Goal: Information Seeking & Learning: Understand process/instructions

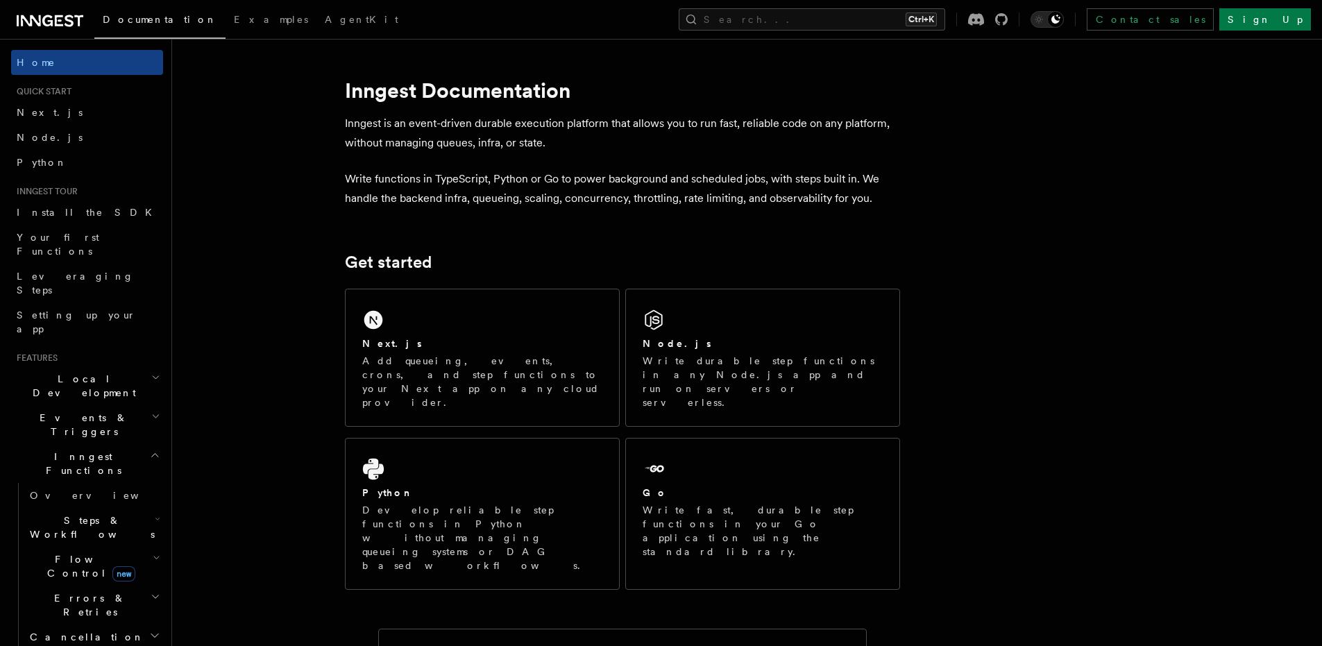
click at [60, 114] on link "Next.js" at bounding box center [87, 112] width 152 height 25
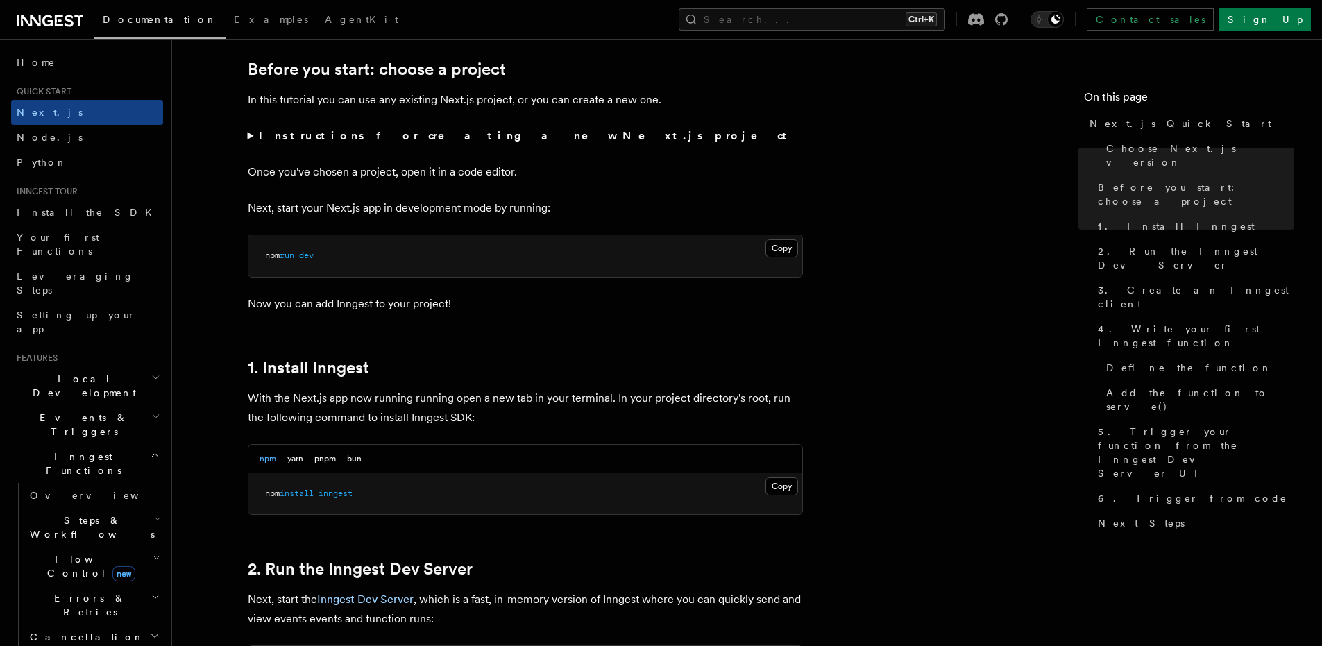
scroll to position [480, 0]
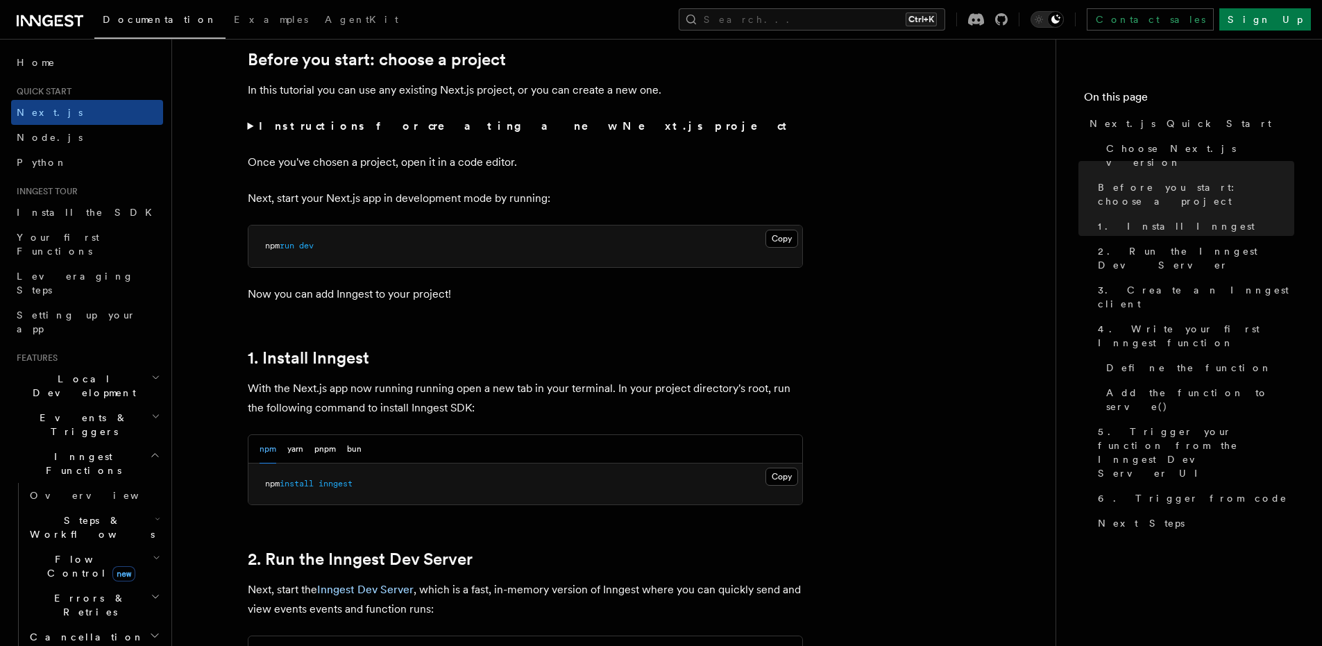
click at [343, 446] on div "npm yarn pnpm bun" at bounding box center [311, 449] width 102 height 28
click at [355, 451] on button "bun" at bounding box center [354, 449] width 15 height 28
click at [786, 483] on button "Copy Copied" at bounding box center [782, 477] width 33 height 18
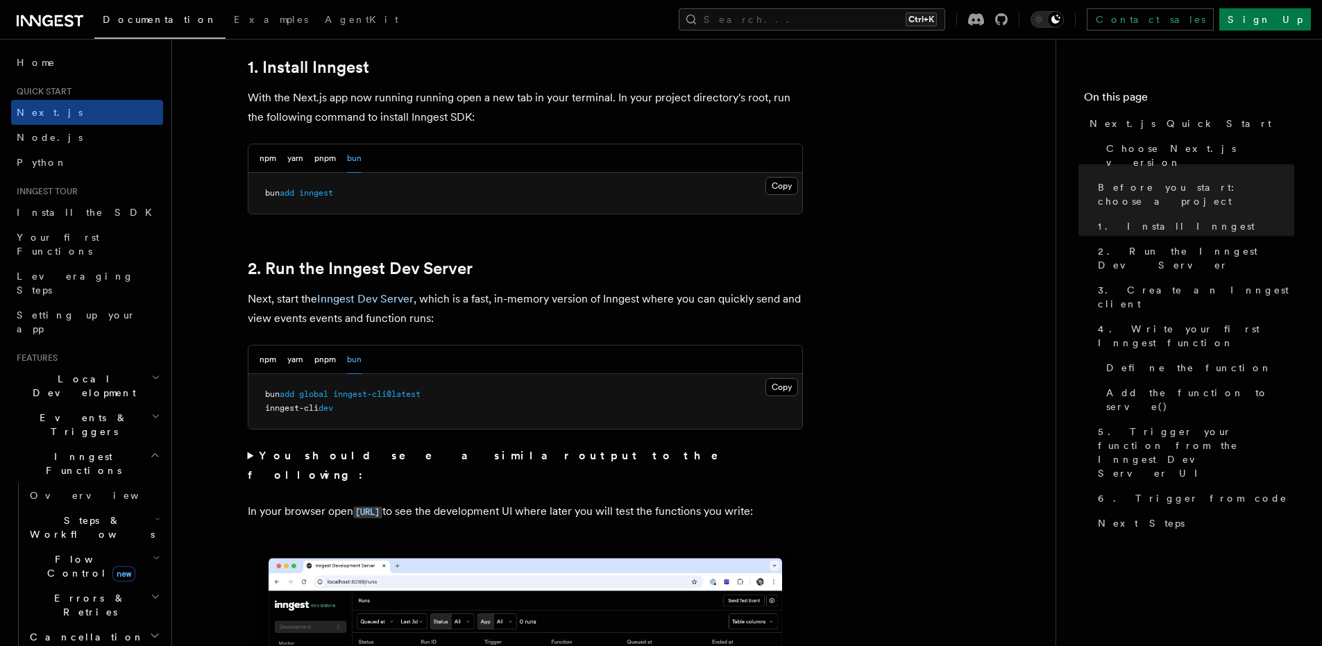
scroll to position [778, 0]
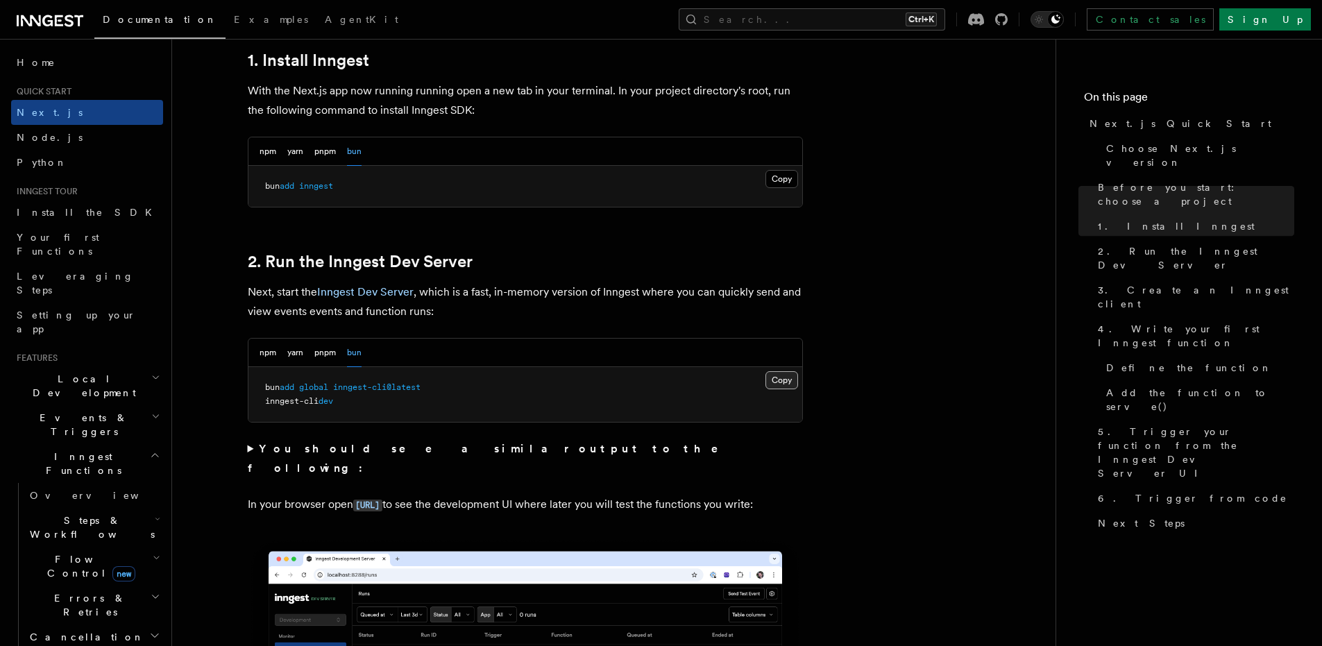
click at [782, 384] on button "Copy Copied" at bounding box center [782, 380] width 33 height 18
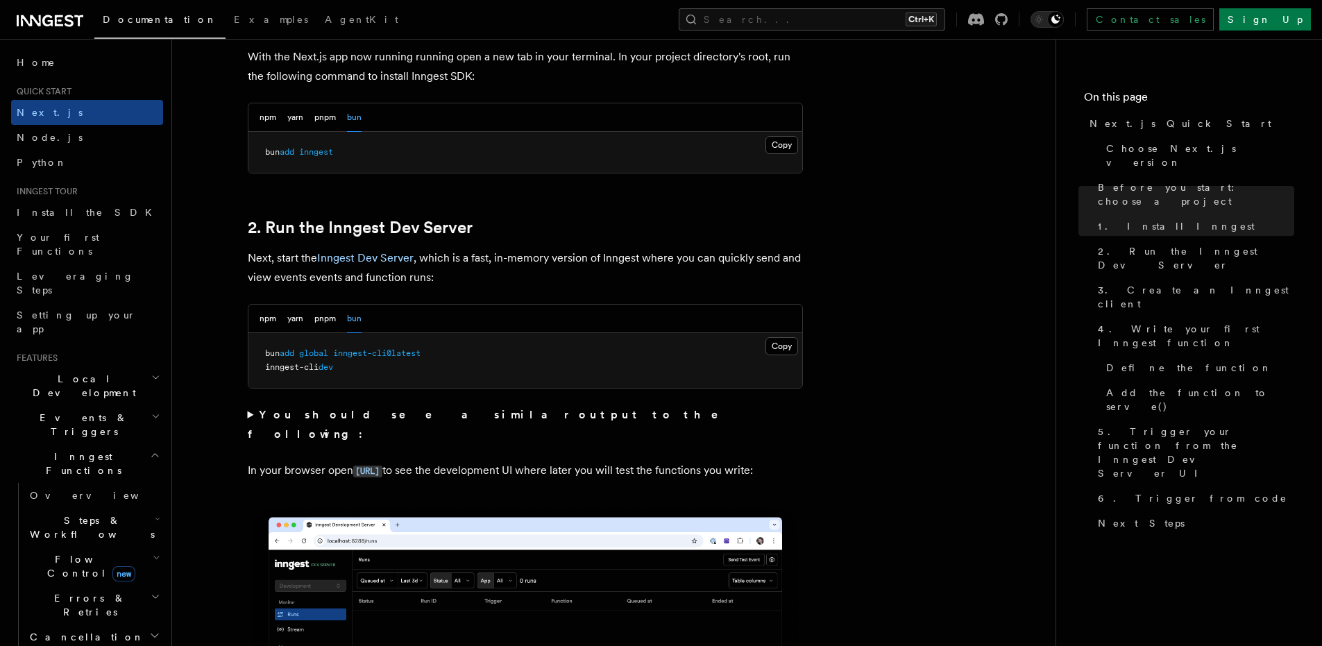
scroll to position [805, 0]
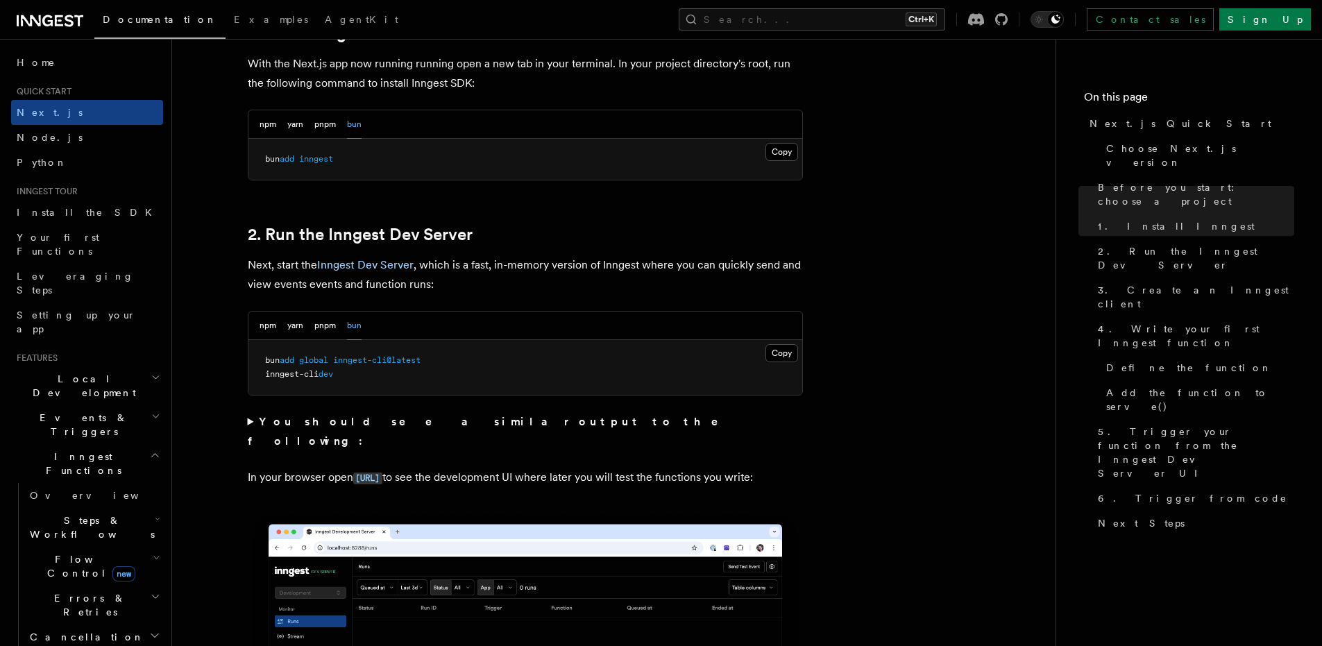
click at [258, 328] on div "npm yarn pnpm bun" at bounding box center [525, 326] width 554 height 28
click at [260, 330] on button "npm" at bounding box center [268, 326] width 17 height 28
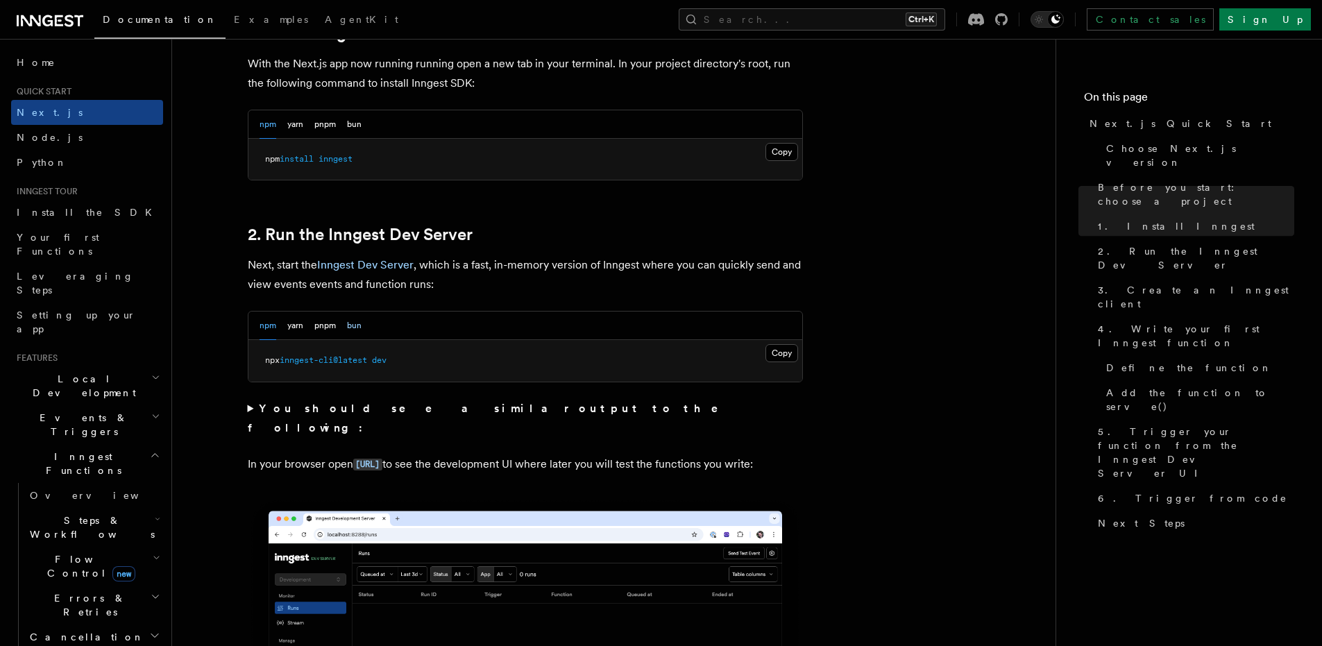
click at [353, 334] on button "bun" at bounding box center [354, 326] width 15 height 28
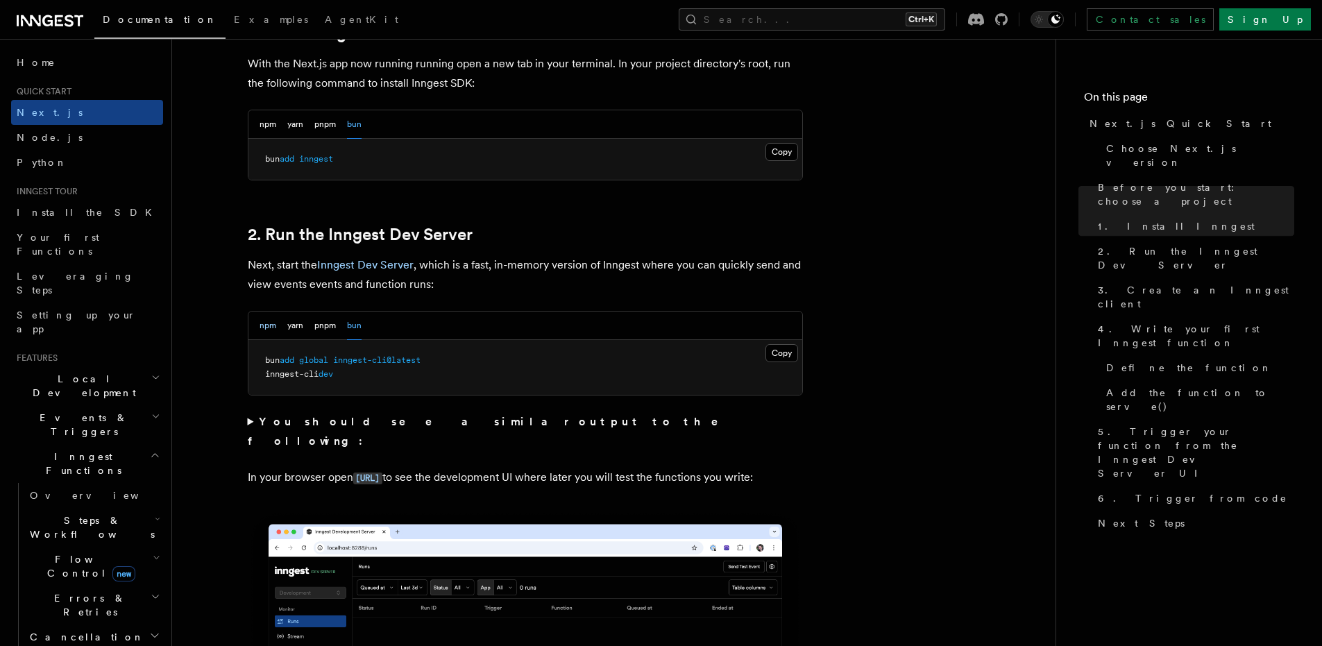
click at [273, 328] on button "npm" at bounding box center [268, 326] width 17 height 28
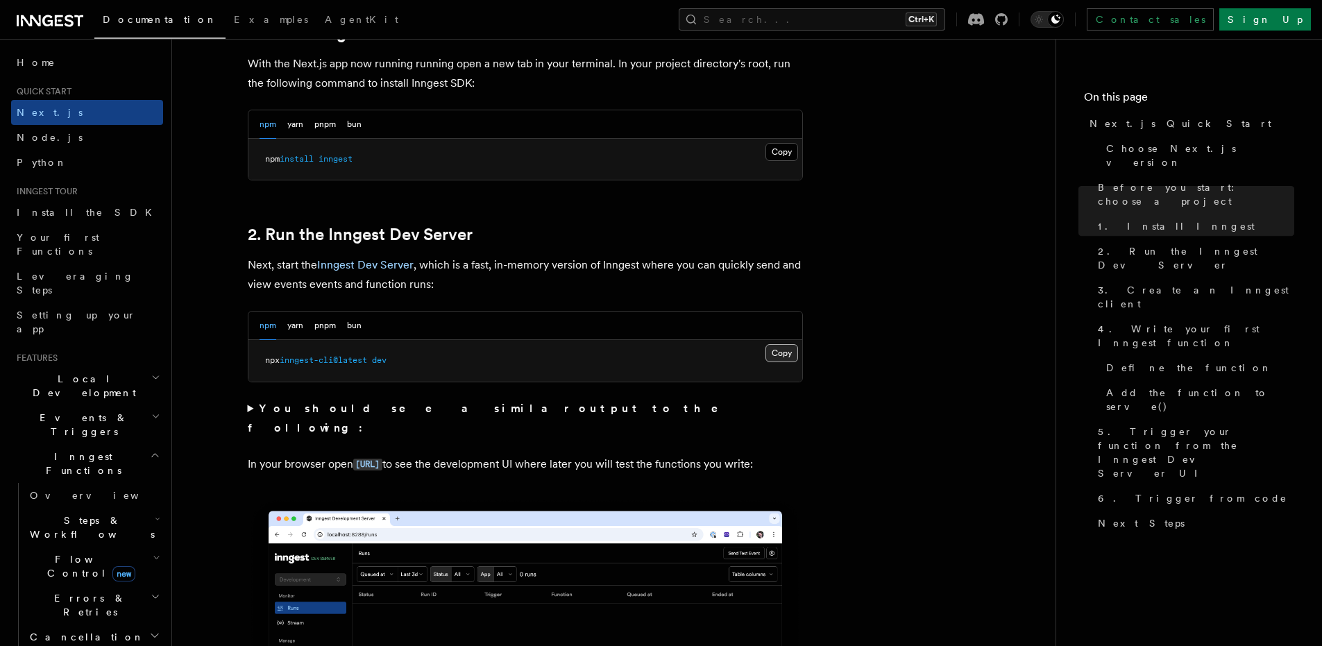
drag, startPoint x: 576, startPoint y: 366, endPoint x: 768, endPoint y: 357, distance: 192.5
click at [768, 357] on div "Copy Copied npx inngest-cli@latest dev" at bounding box center [525, 361] width 554 height 42
click at [768, 357] on button "Copy Copied" at bounding box center [782, 353] width 33 height 18
click at [615, 329] on div "npm yarn pnpm bun" at bounding box center [525, 326] width 554 height 28
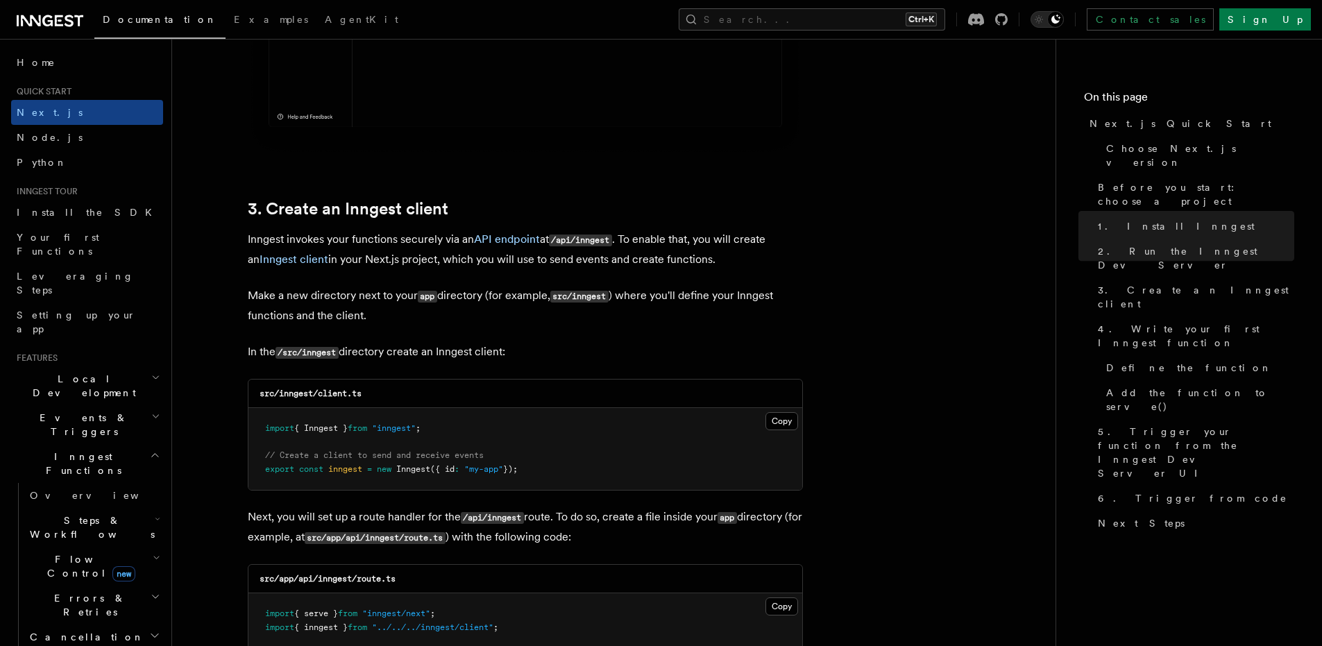
scroll to position [1503, 0]
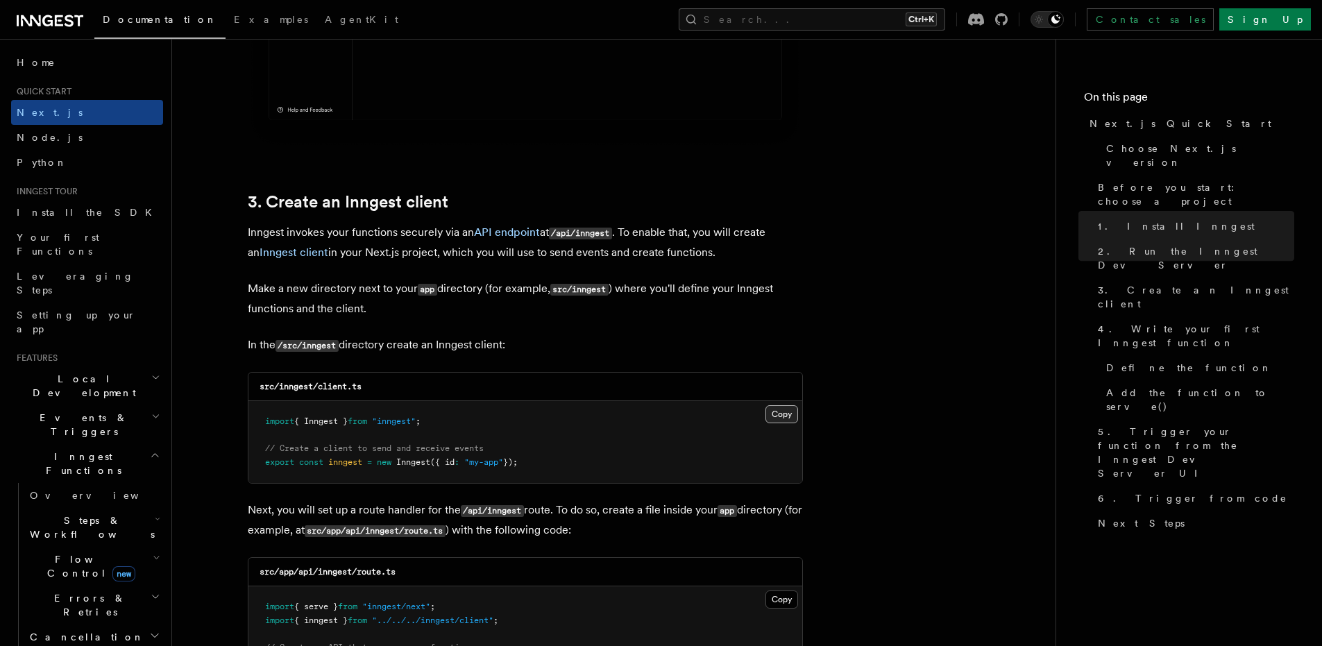
click at [783, 418] on button "Copy Copied" at bounding box center [782, 414] width 33 height 18
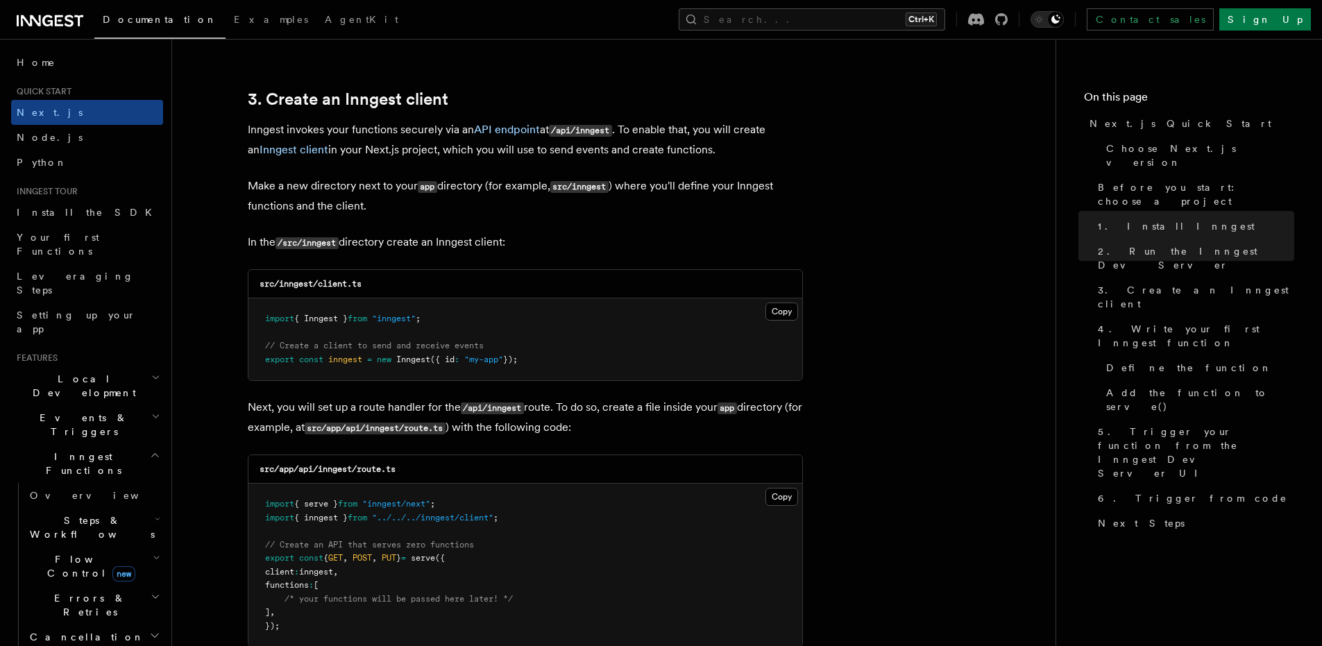
scroll to position [1615, 0]
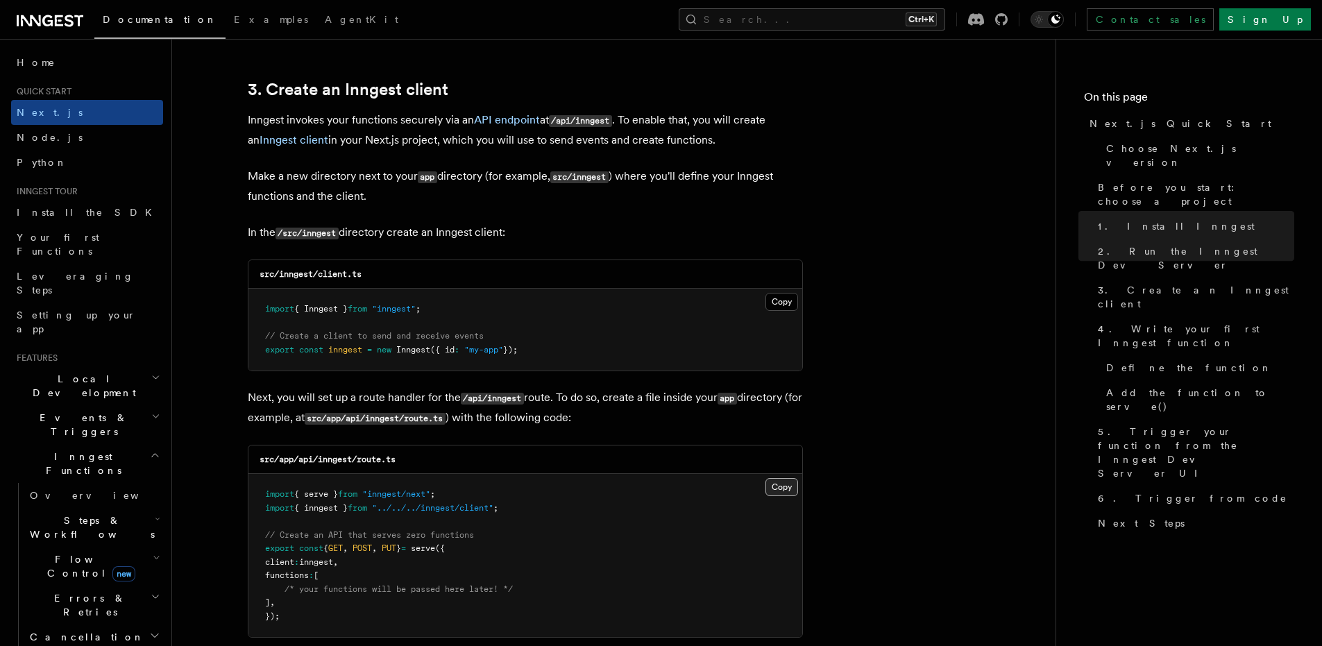
click at [779, 491] on button "Copy Copied" at bounding box center [782, 487] width 33 height 18
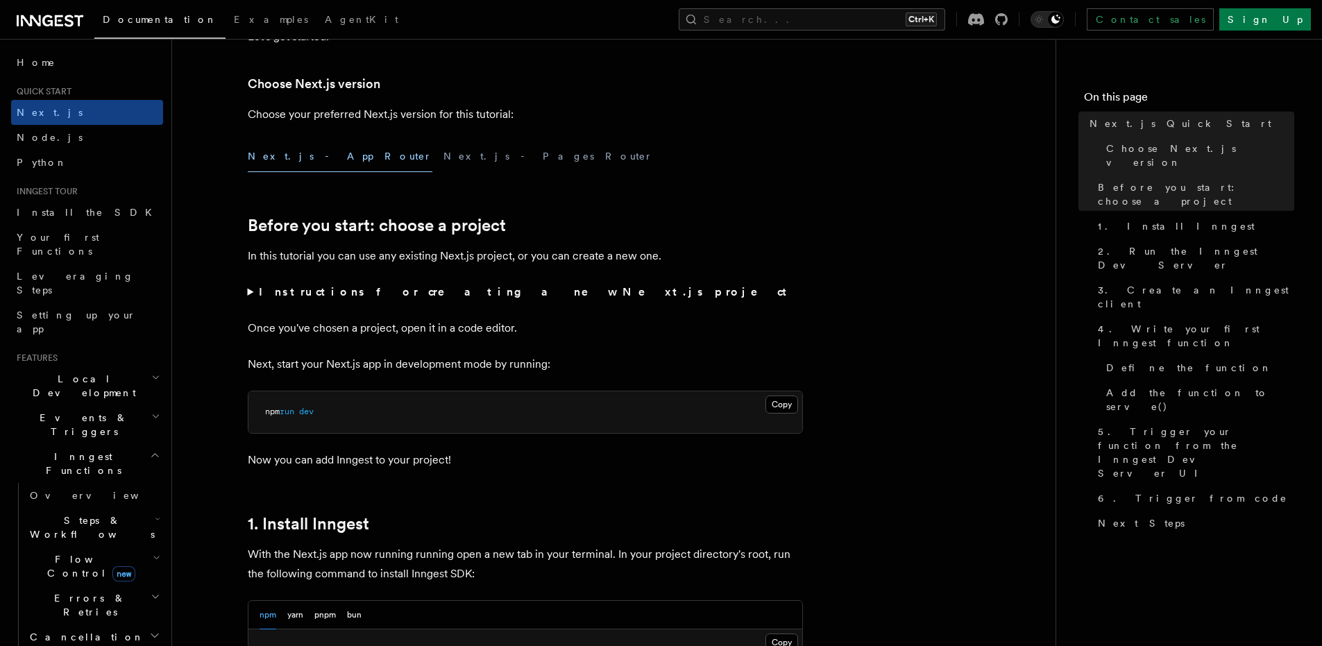
scroll to position [322, 0]
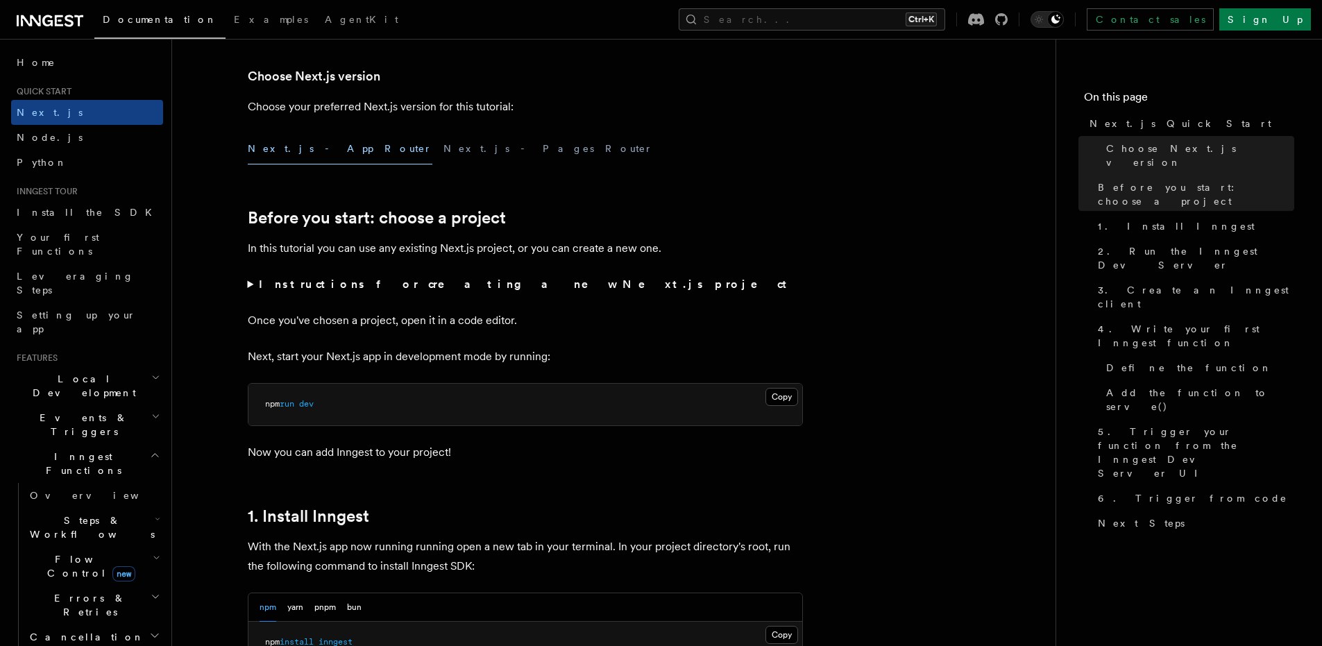
click at [602, 557] on p "With the Next.js app now running running open a new tab in your terminal. In yo…" at bounding box center [525, 556] width 555 height 39
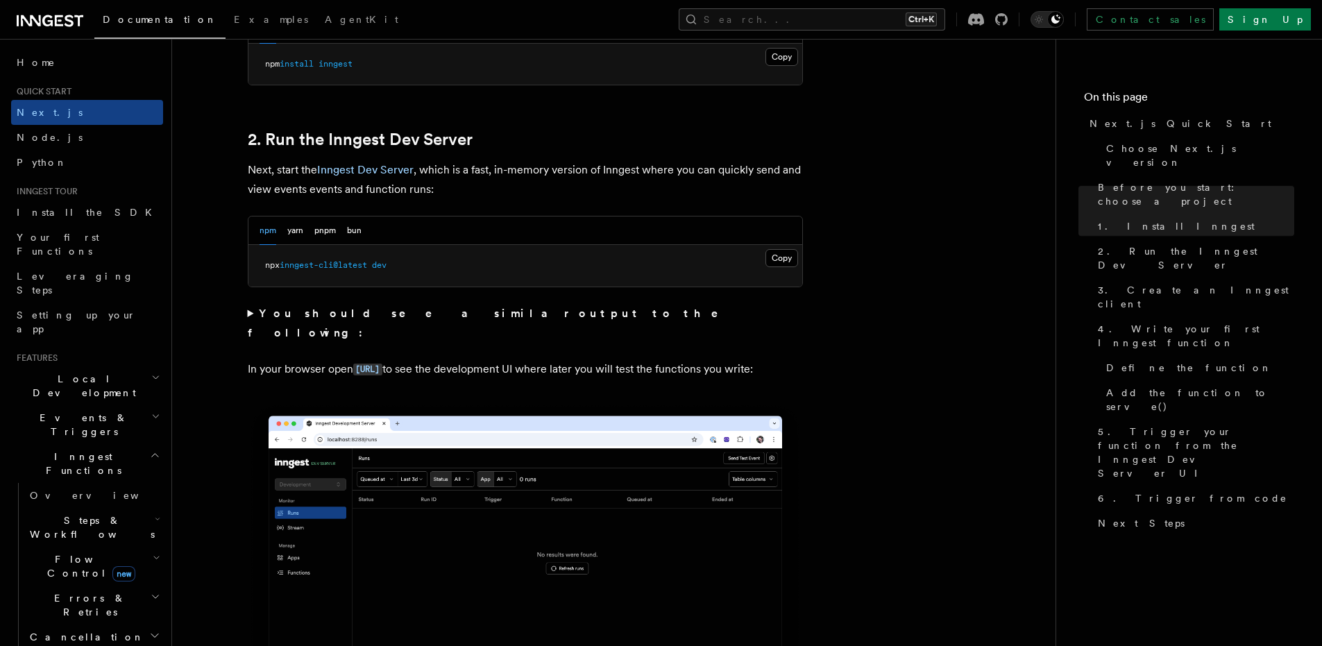
scroll to position [907, 0]
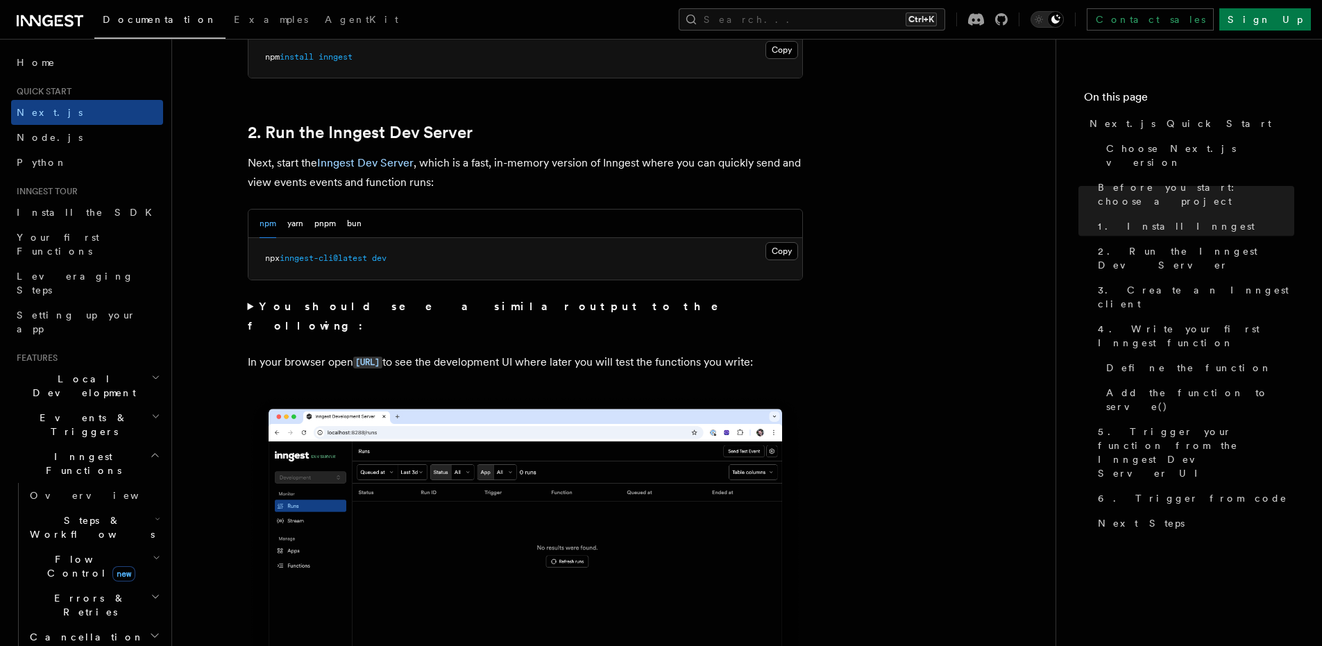
click at [290, 303] on strong "You should see a similar output to the following:" at bounding box center [493, 316] width 491 height 33
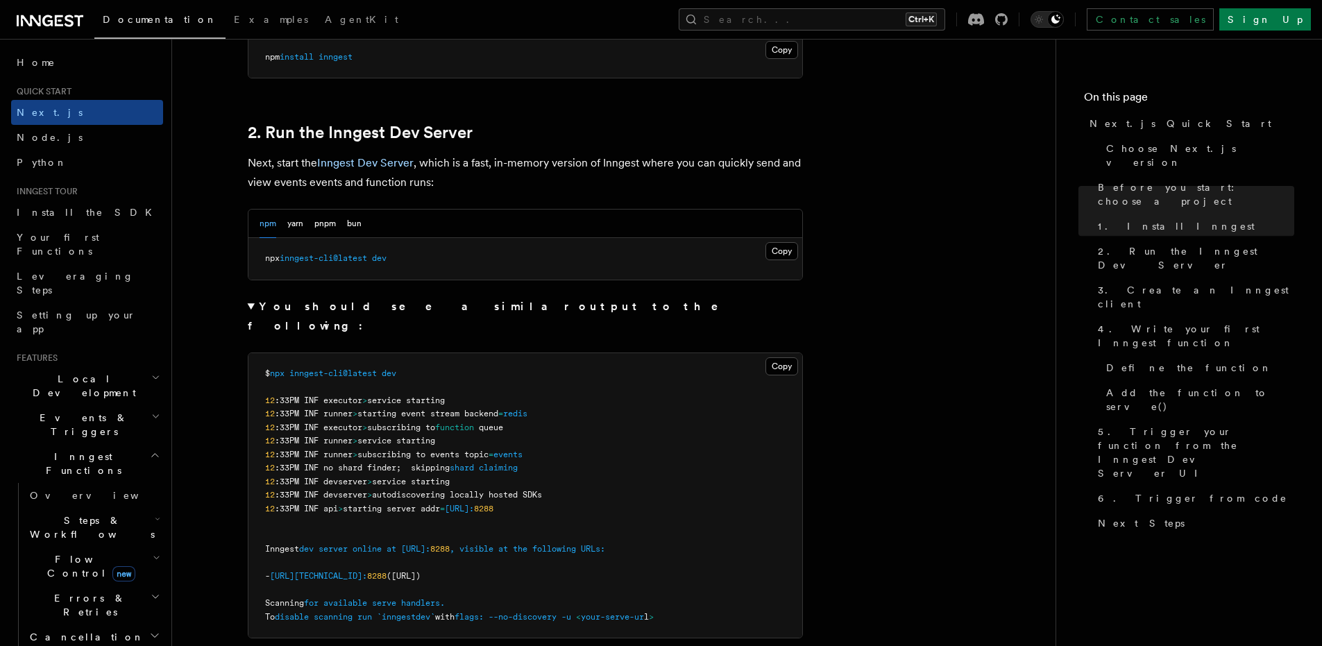
click at [290, 303] on strong "You should see a similar output to the following:" at bounding box center [493, 316] width 491 height 33
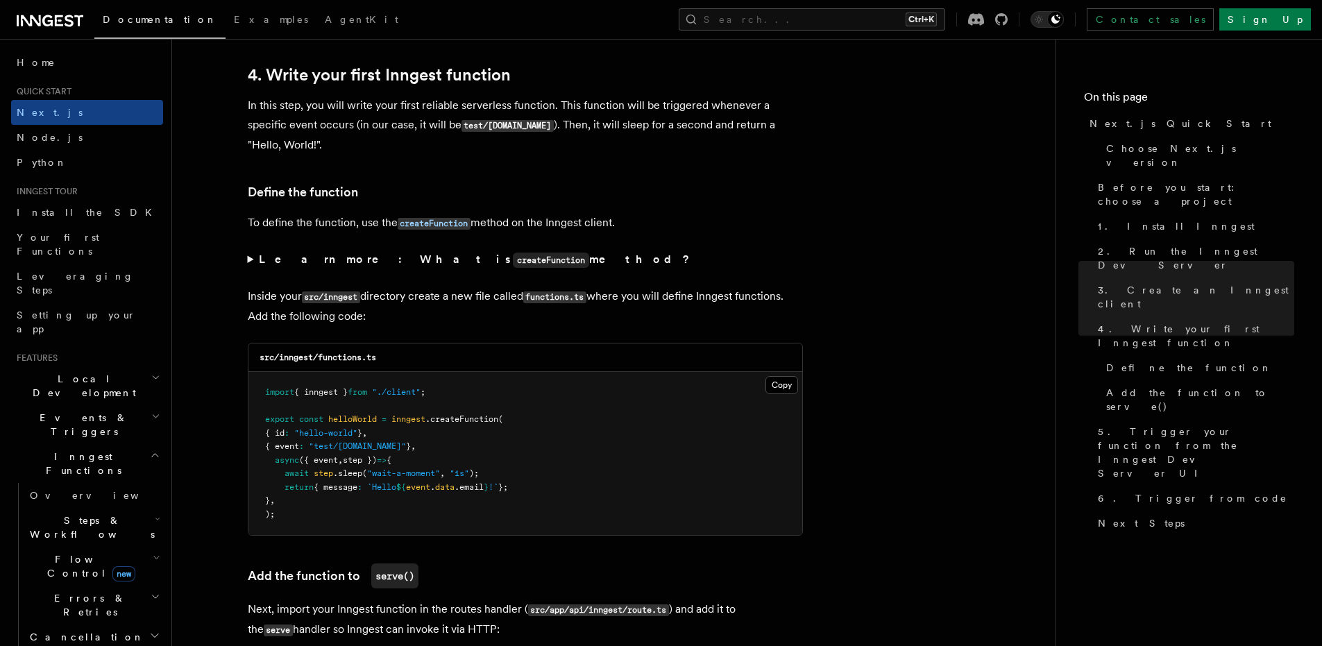
scroll to position [2315, 0]
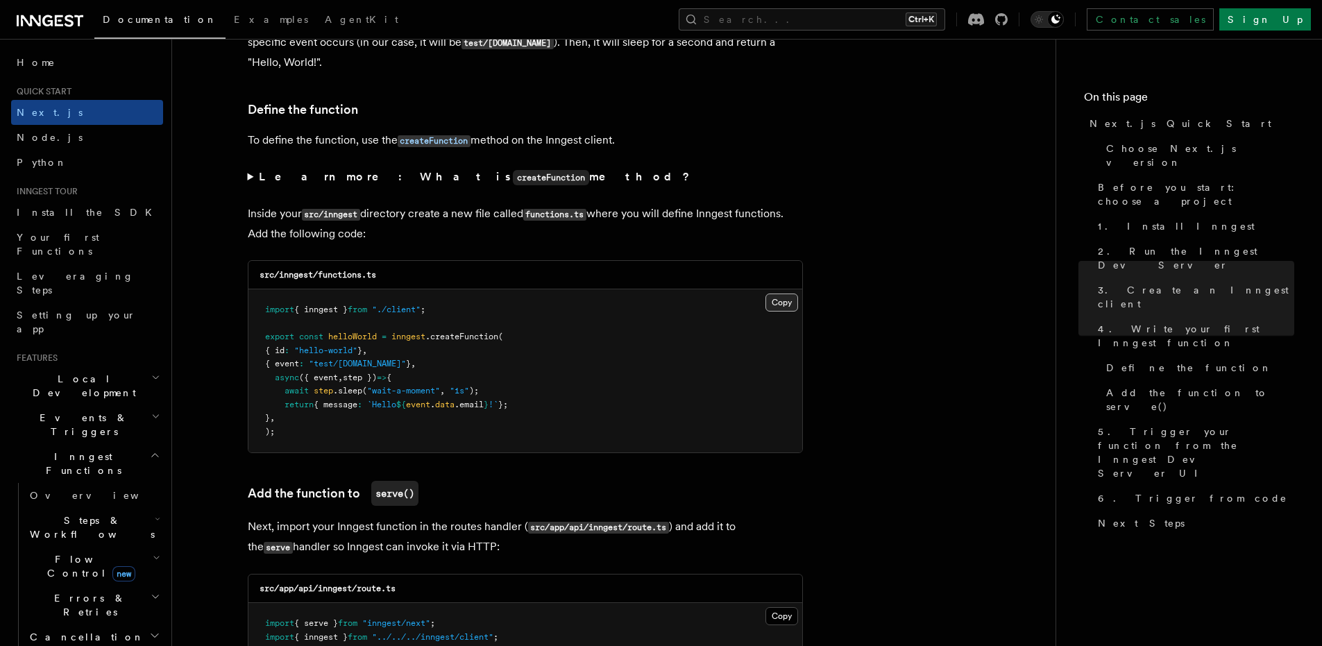
click at [788, 307] on button "Copy Copied" at bounding box center [782, 303] width 33 height 18
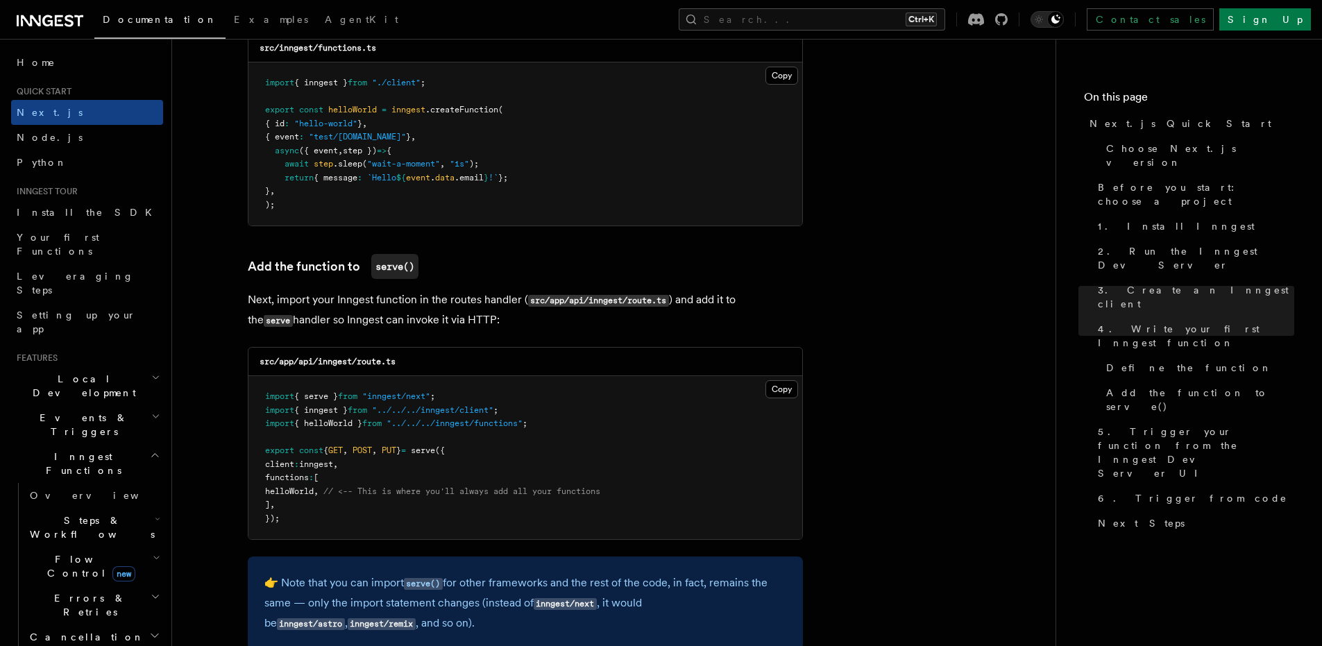
scroll to position [2549, 0]
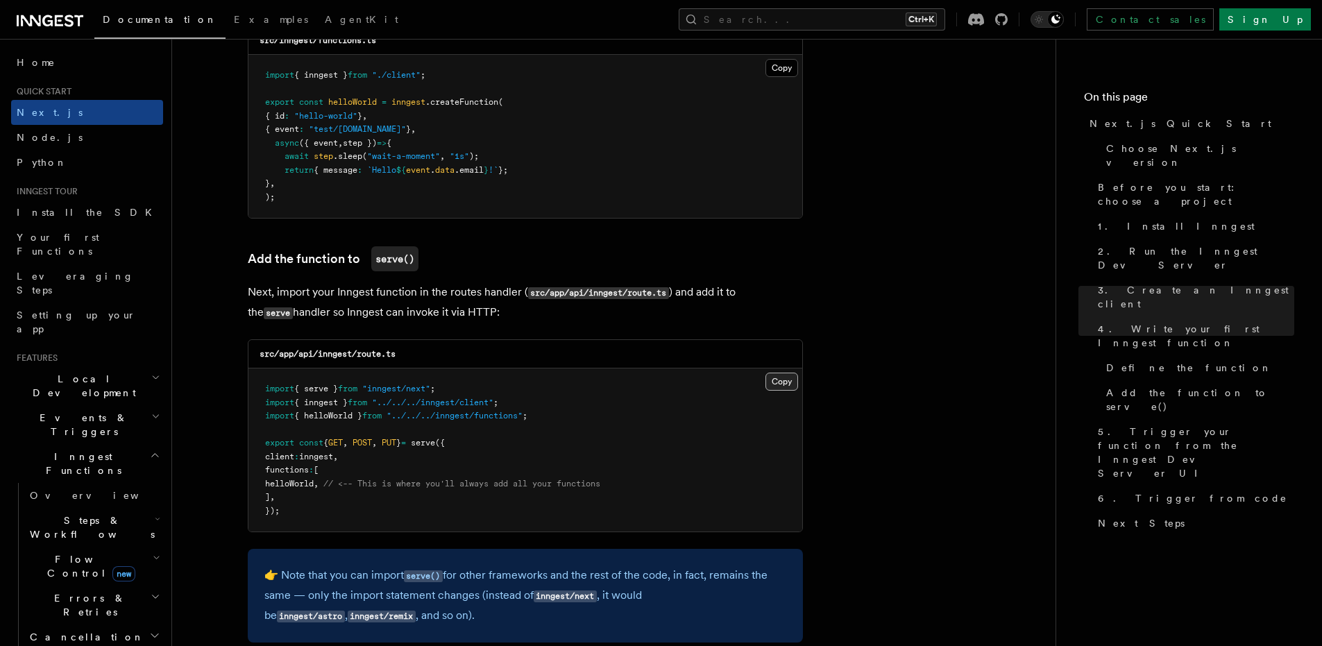
click at [781, 382] on button "Copy Copied" at bounding box center [782, 382] width 33 height 18
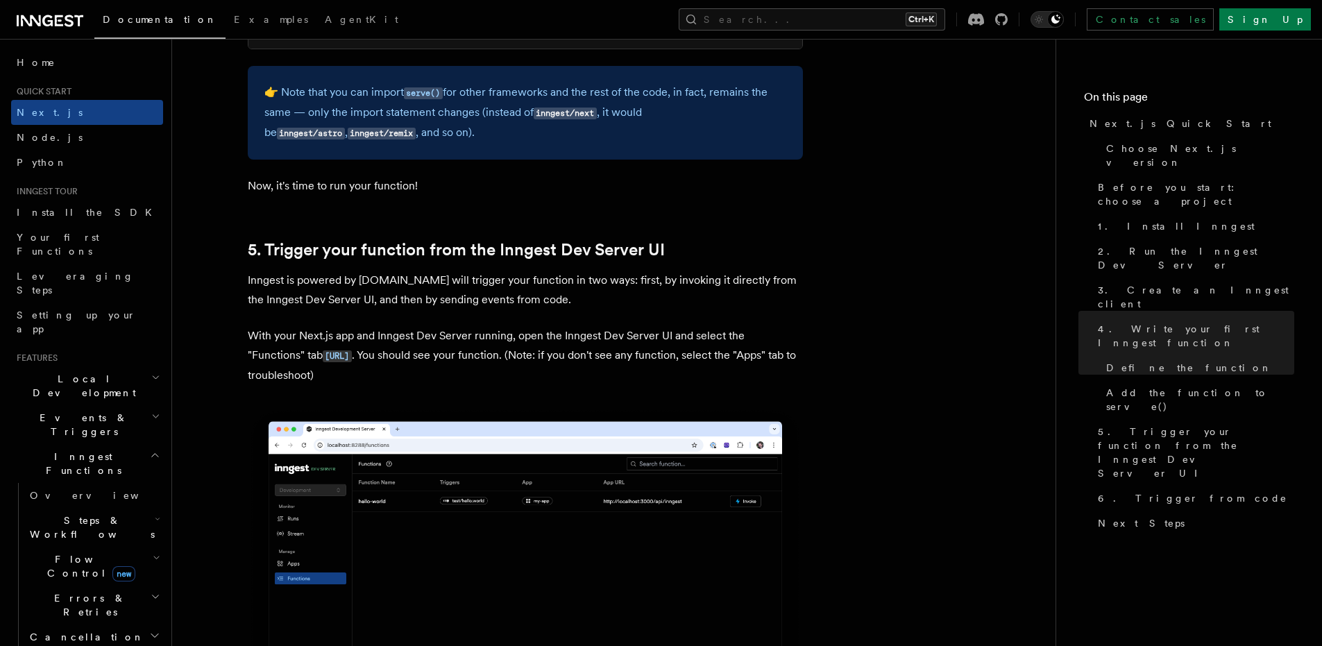
scroll to position [3037, 0]
